Goal: Check status: Check status

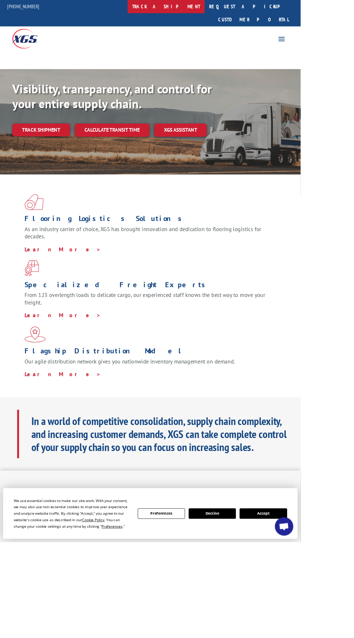
click at [205, 5] on link "track a shipment" at bounding box center [195, 8] width 91 height 16
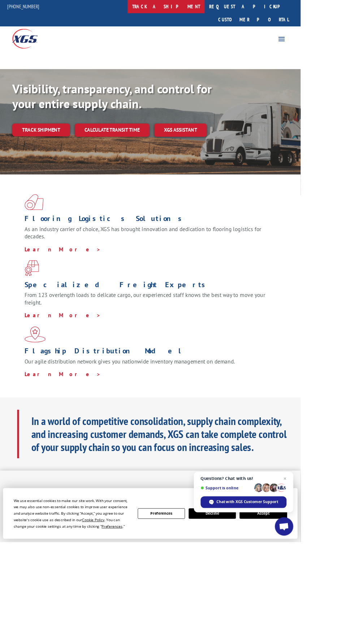
click at [213, 7] on link "track a shipment" at bounding box center [195, 8] width 91 height 16
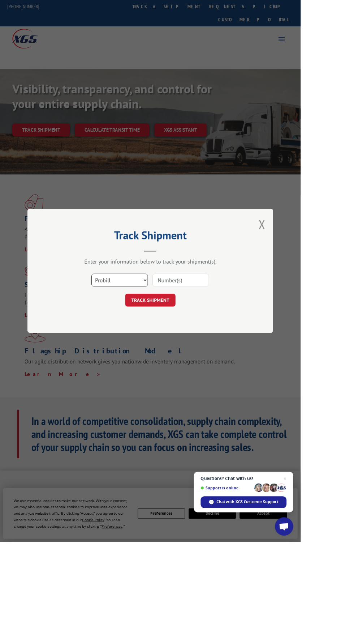
click at [153, 338] on select "Select category... Probill BOL PO" at bounding box center [141, 329] width 67 height 15
select select "po"
click at [139, 338] on select "Select category... Probill BOL PO" at bounding box center [141, 329] width 67 height 15
click at [246, 338] on input at bounding box center [213, 329] width 67 height 15
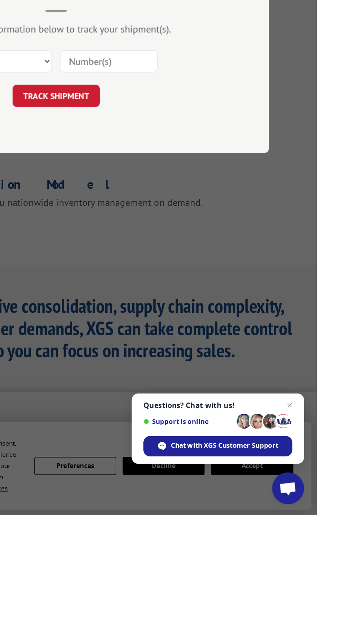
type input "295459639"
click at [207, 361] on button "TRACK SHIPMENT" at bounding box center [176, 353] width 59 height 15
